Goal: Find specific page/section: Find specific page/section

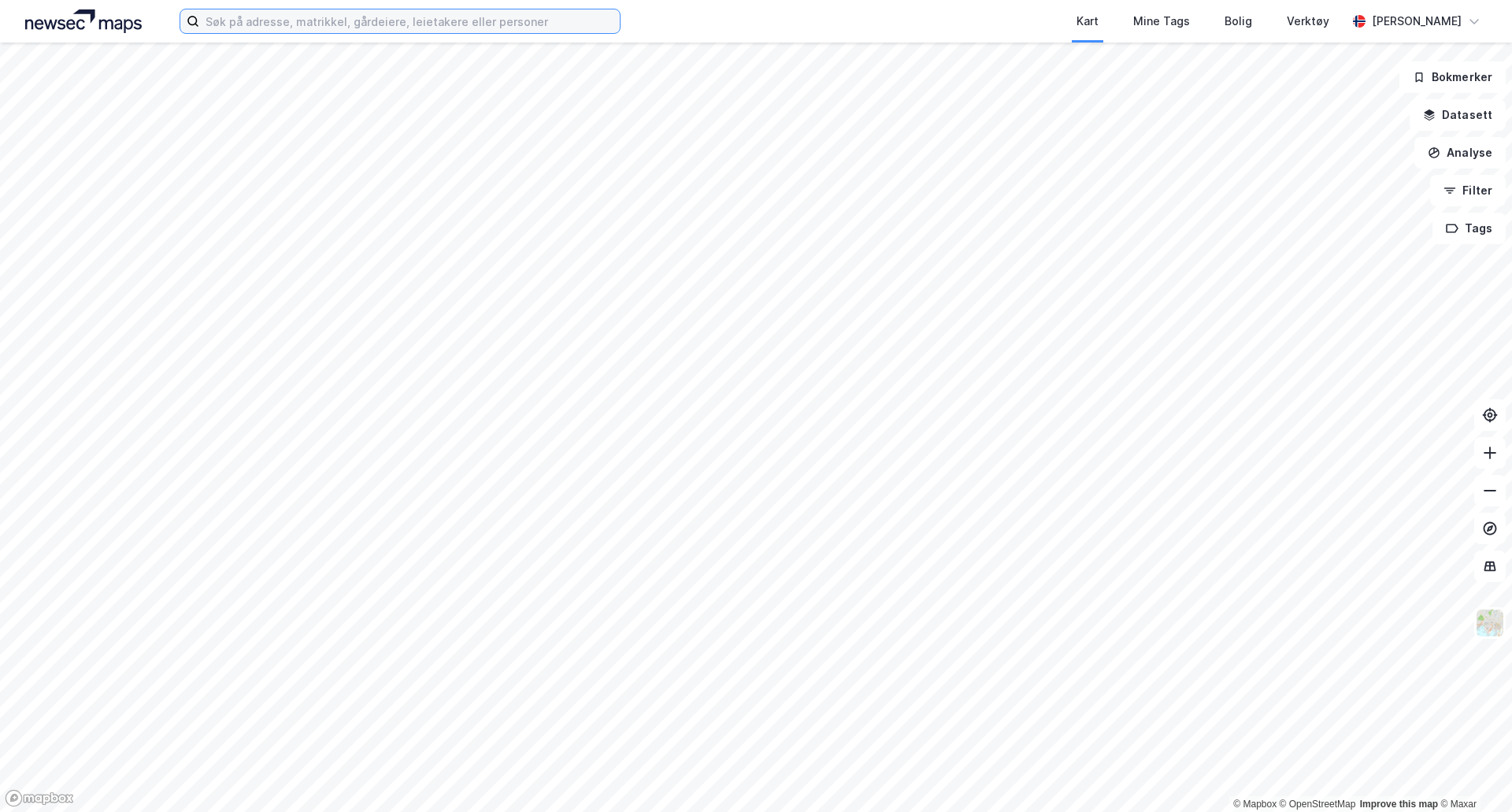
click at [259, 22] on input at bounding box center [409, 21] width 420 height 24
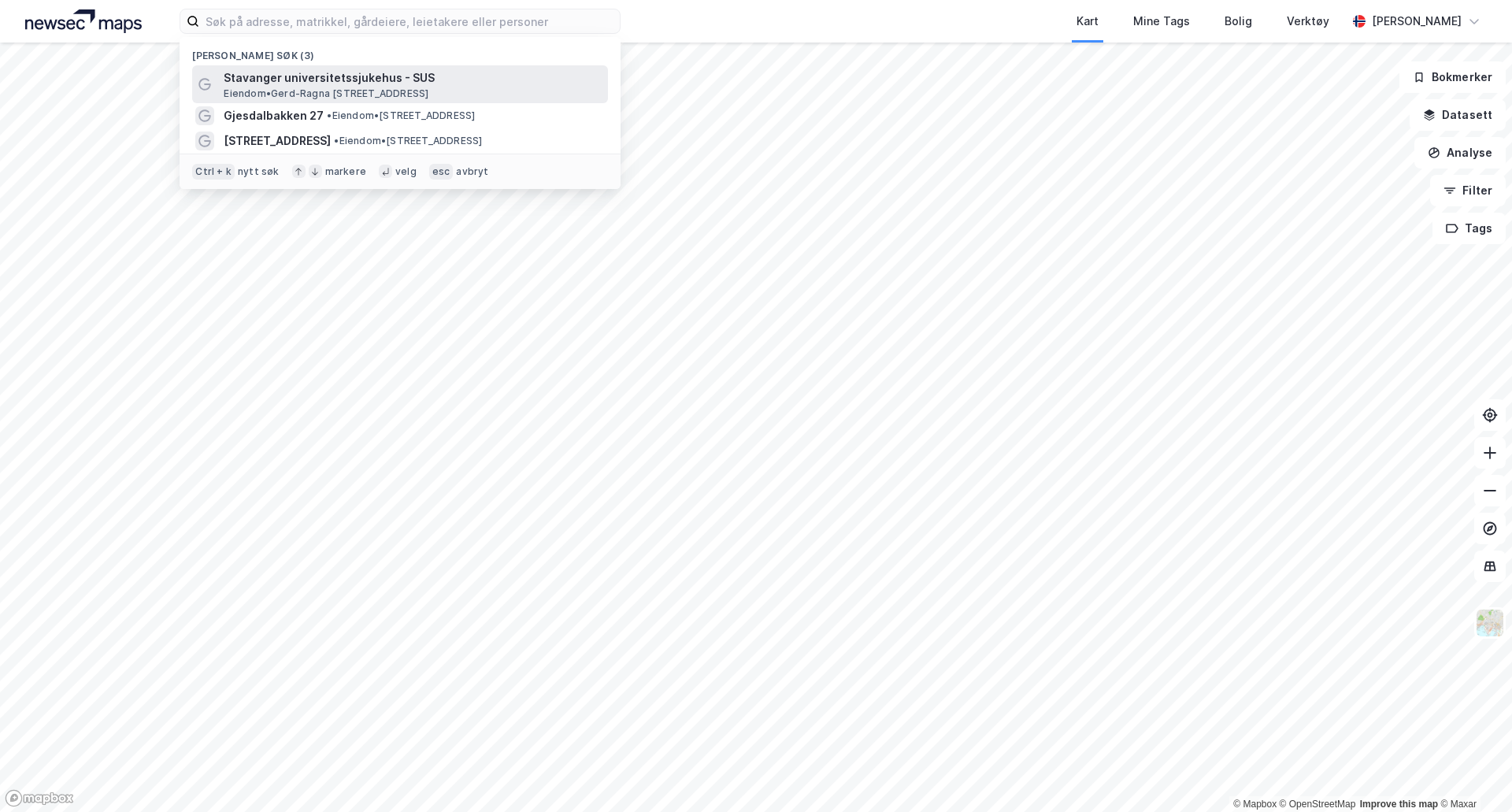
click at [267, 77] on span "Stavanger universitetssjukehus - SUS" at bounding box center [413, 78] width 378 height 19
